Goal: Task Accomplishment & Management: Manage account settings

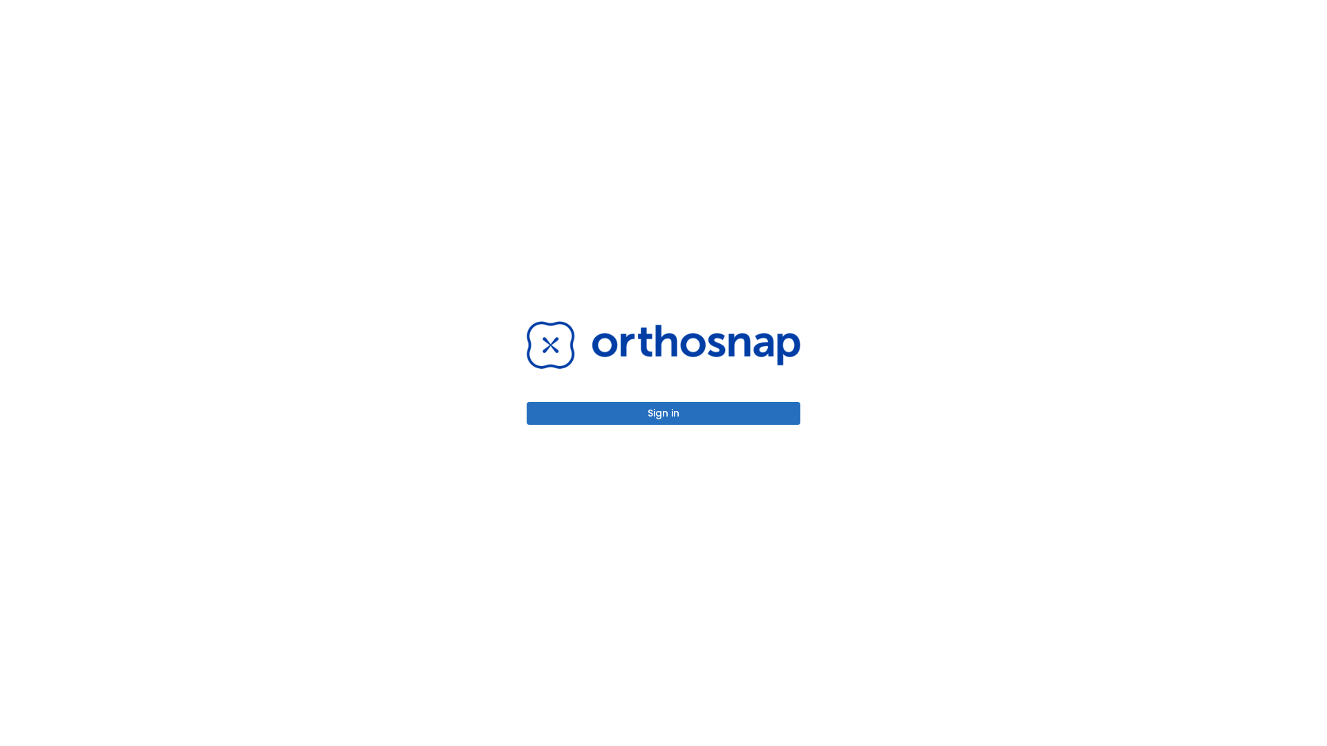
click at [664, 413] on button "Sign in" at bounding box center [664, 413] width 274 height 23
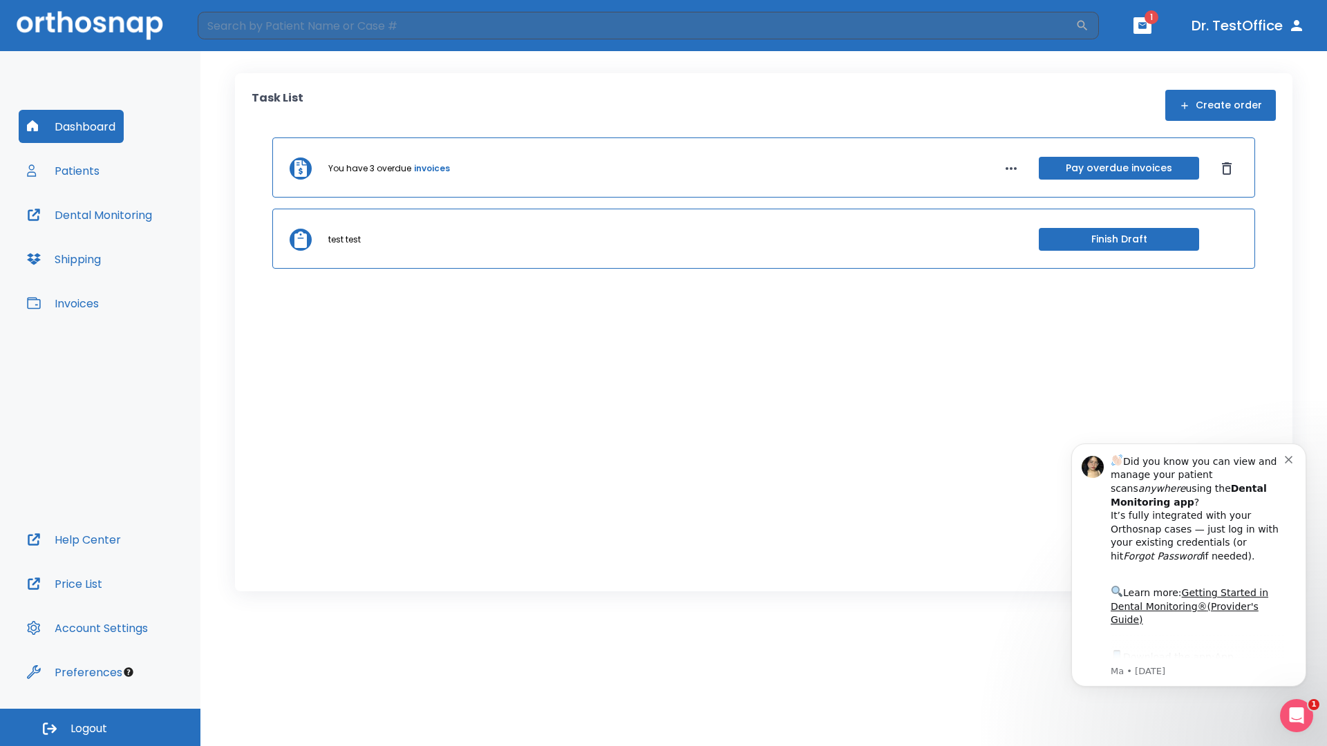
click at [100, 728] on span "Logout" at bounding box center [88, 729] width 37 height 15
